Goal: Find specific page/section: Find specific page/section

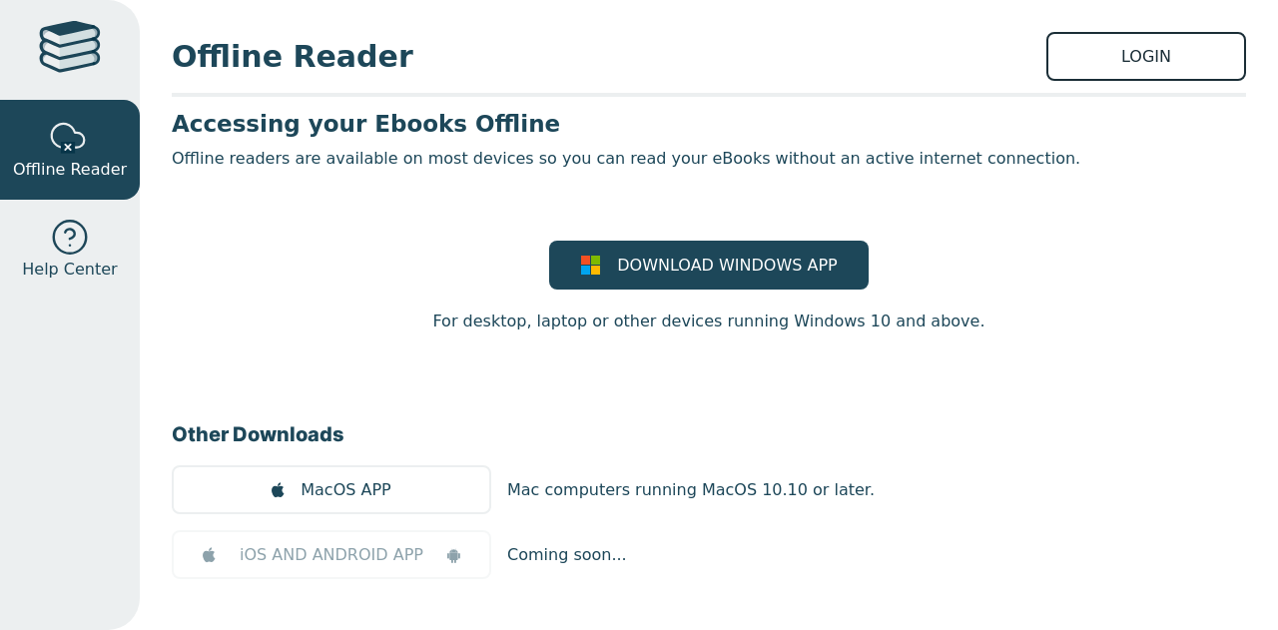
click at [1140, 49] on link "LOGIN" at bounding box center [1146, 56] width 200 height 49
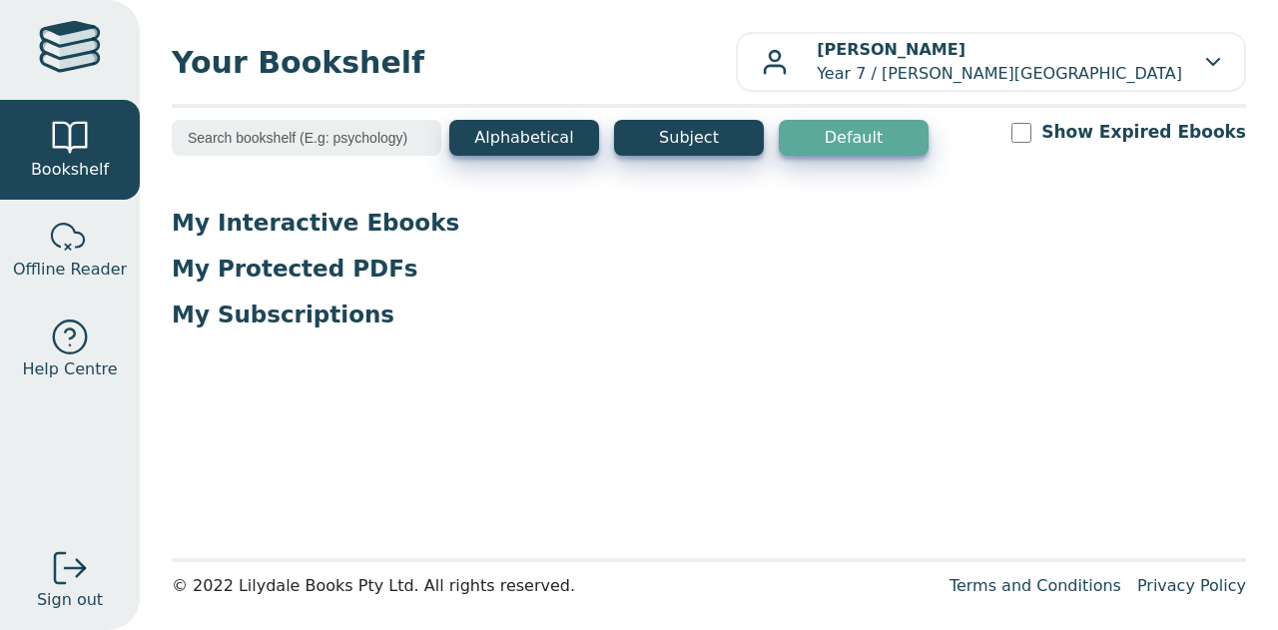
click at [1212, 255] on p "My Protected PDFs" at bounding box center [709, 269] width 1074 height 30
click at [1203, 209] on p "My Interactive Ebooks" at bounding box center [709, 223] width 1074 height 30
click at [1045, 340] on div "My Interactive Ebooks My Protected PDFs My Subscriptions" at bounding box center [709, 277] width 1074 height 138
